Goal: Task Accomplishment & Management: Manage account settings

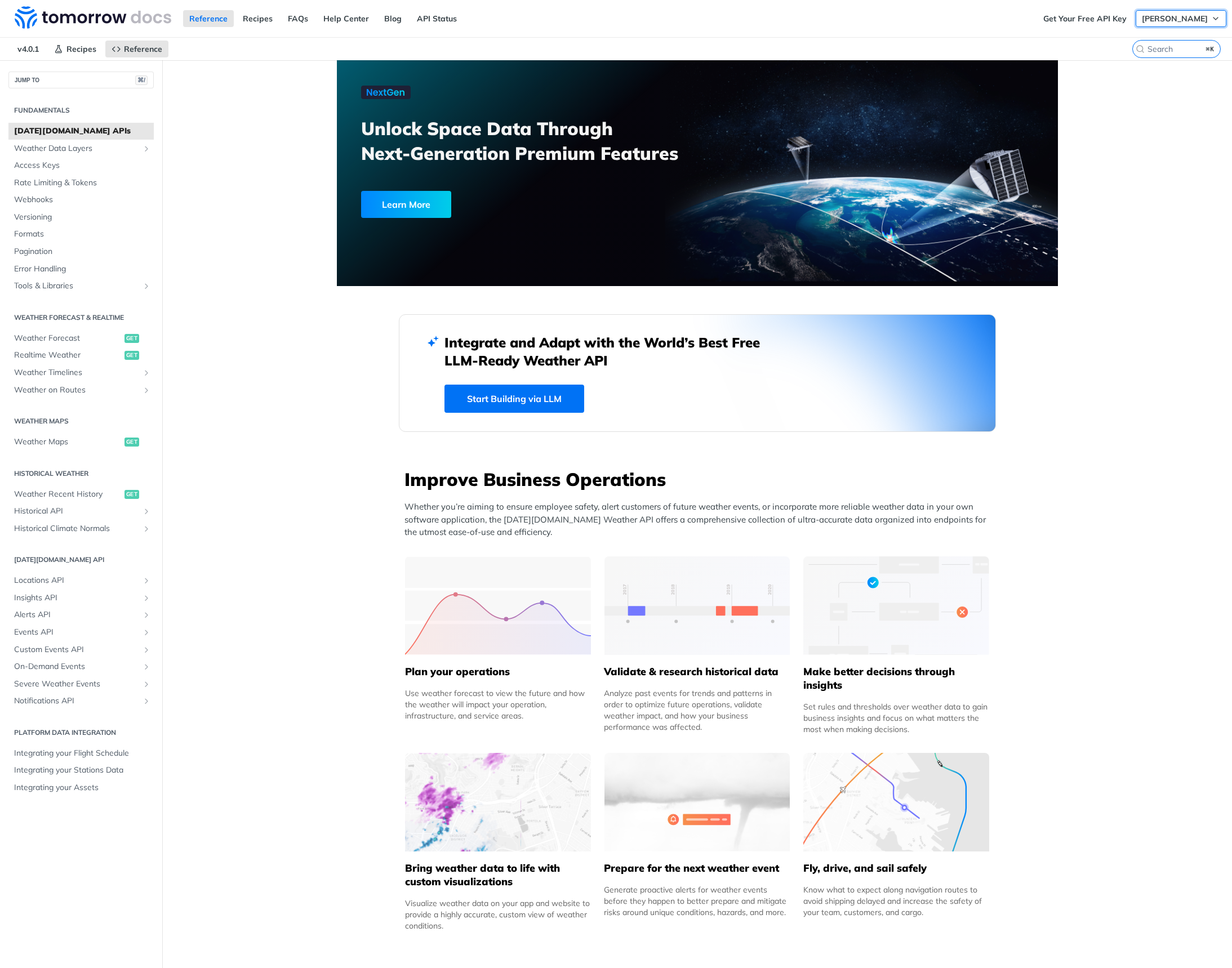
click at [1211, 19] on icon "button" at bounding box center [1215, 19] width 9 height 9
click at [1155, 36] on link "Log Out" at bounding box center [1161, 40] width 112 height 16
click at [1200, 18] on link "Log In" at bounding box center [1208, 18] width 36 height 17
click at [1204, 18] on link "Log In" at bounding box center [1208, 18] width 36 height 17
